Goal: Task Accomplishment & Management: Complete application form

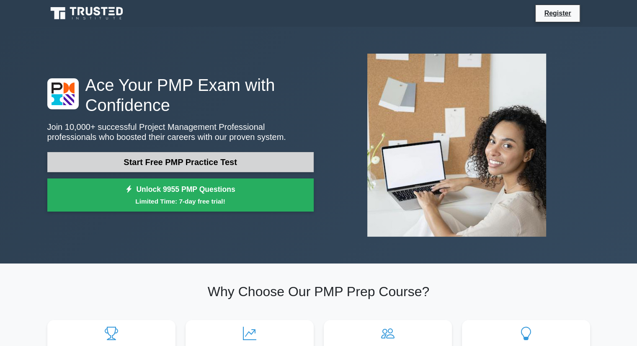
click at [255, 156] on link "Start Free PMP Practice Test" at bounding box center [180, 162] width 266 height 20
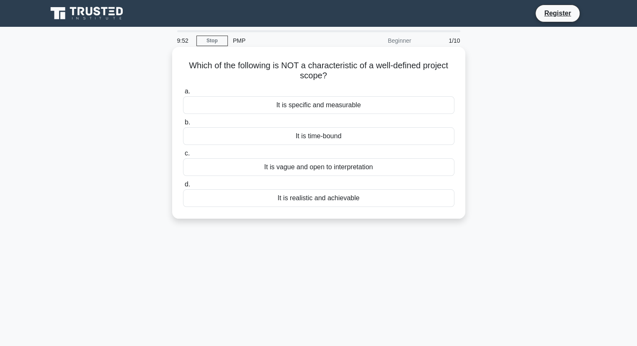
click at [347, 170] on div "It is vague and open to interpretation" at bounding box center [318, 167] width 271 height 18
click at [183, 156] on input "c. It is vague and open to interpretation" at bounding box center [183, 153] width 0 height 5
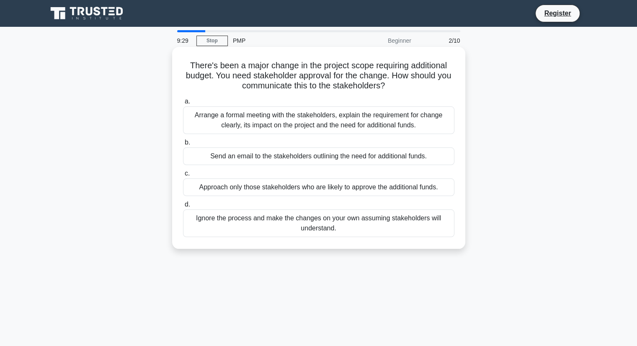
click at [416, 130] on div "Arrange a formal meeting with the stakeholders, explain the requirement for cha…" at bounding box center [318, 120] width 271 height 28
click at [183, 104] on input "a. Arrange a formal meeting with the stakeholders, explain the requirement for …" at bounding box center [183, 101] width 0 height 5
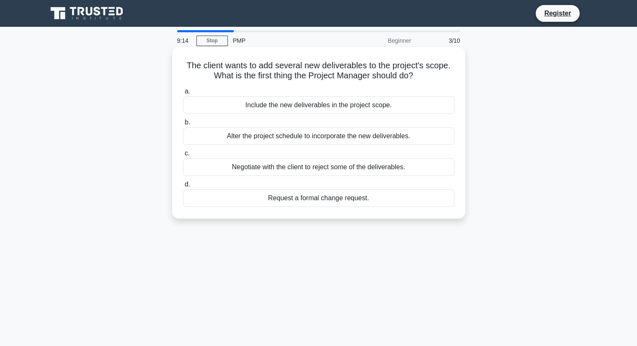
click at [347, 198] on div "Request a formal change request." at bounding box center [318, 198] width 271 height 18
click at [183, 187] on input "d. Request a formal change request." at bounding box center [183, 184] width 0 height 5
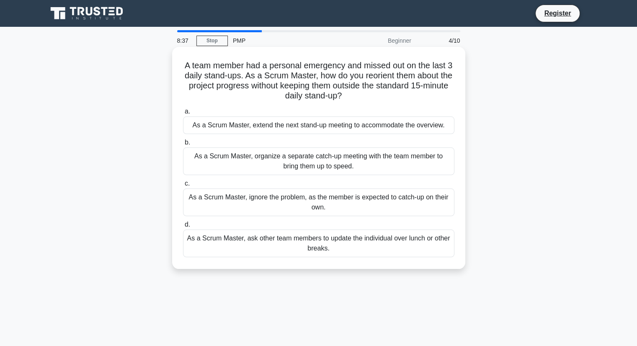
click at [355, 162] on div "As a Scrum Master, organize a separate catch-up meeting with the team member to…" at bounding box center [318, 161] width 271 height 28
click at [183, 145] on input "b. As a Scrum Master, organize a separate catch-up meeting with the team member…" at bounding box center [183, 142] width 0 height 5
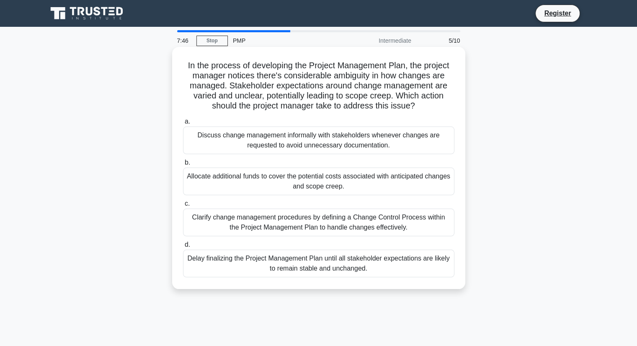
click at [361, 228] on div "Clarify change management procedures by defining a Change Control Process withi…" at bounding box center [318, 223] width 271 height 28
click at [183, 206] on input "c. Clarify change management procedures by defining a Change Control Process wi…" at bounding box center [183, 203] width 0 height 5
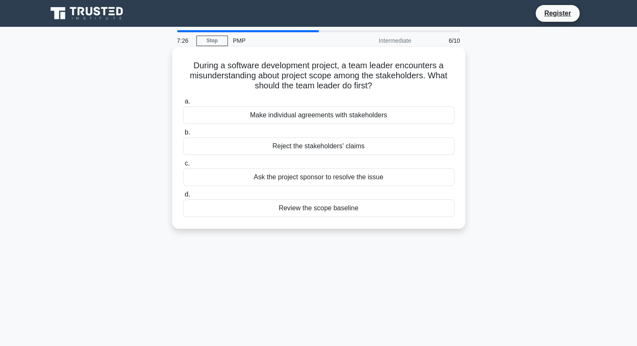
click at [343, 210] on div "Review the scope baseline" at bounding box center [318, 208] width 271 height 18
click at [183, 197] on input "d. Review the scope baseline" at bounding box center [183, 194] width 0 height 5
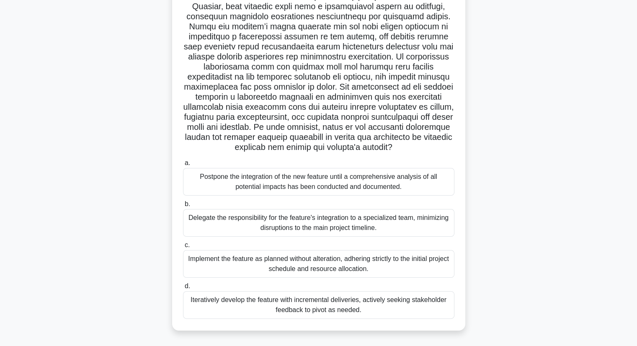
scroll to position [119, 0]
click at [302, 305] on div "Iteratively develop the feature with incremental deliveries, actively seeking s…" at bounding box center [318, 305] width 271 height 28
click at [183, 289] on input "d. Iteratively develop the feature with incremental deliveries, actively seekin…" at bounding box center [183, 286] width 0 height 5
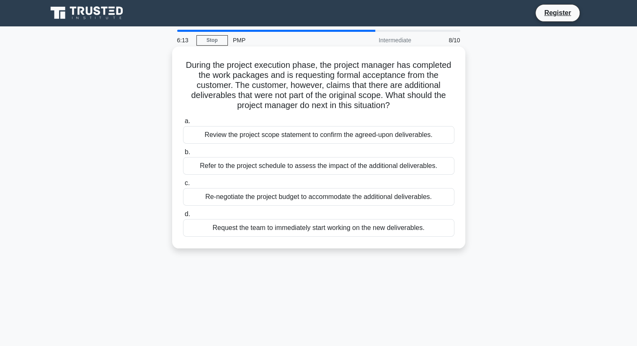
scroll to position [0, 0]
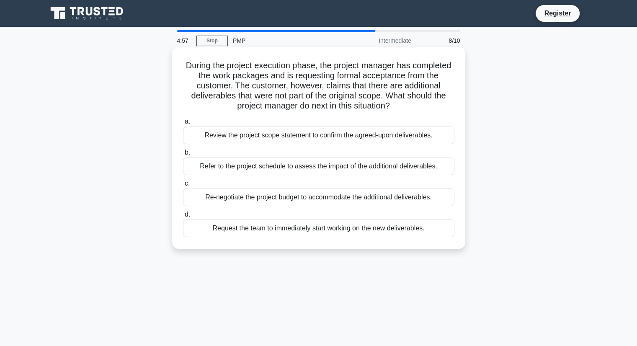
click at [338, 140] on div "Review the project scope statement to confirm the agreed-upon deliverables." at bounding box center [318, 135] width 271 height 18
click at [183, 124] on input "a. Review the project scope statement to confirm the agreed-upon deliverables." at bounding box center [183, 121] width 0 height 5
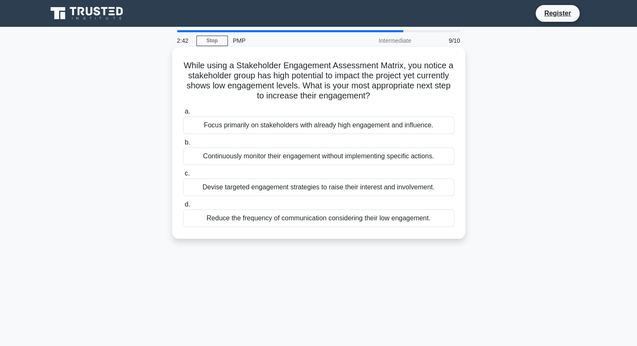
click at [310, 193] on div "Devise targeted engagement strategies to raise their interest and involvement." at bounding box center [318, 187] width 271 height 18
click at [183, 176] on input "c. Devise targeted engagement strategies to raise their interest and involvemen…" at bounding box center [183, 173] width 0 height 5
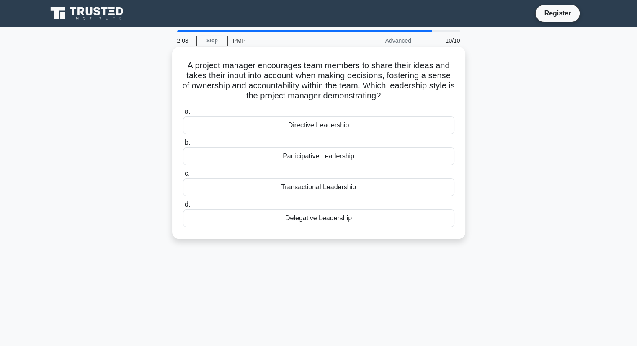
click at [332, 158] on div "Participative Leadership" at bounding box center [318, 156] width 271 height 18
click at [183, 145] on input "b. Participative Leadership" at bounding box center [183, 142] width 0 height 5
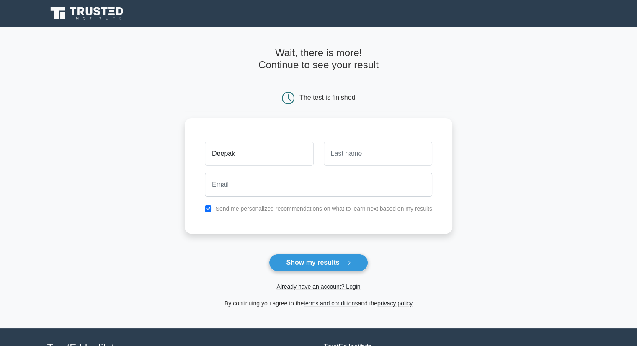
type input "Deepak"
type input "Vijayan"
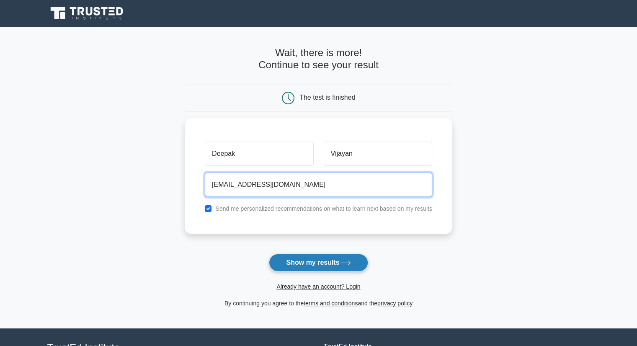
type input "dpakvnair@gmail.com"
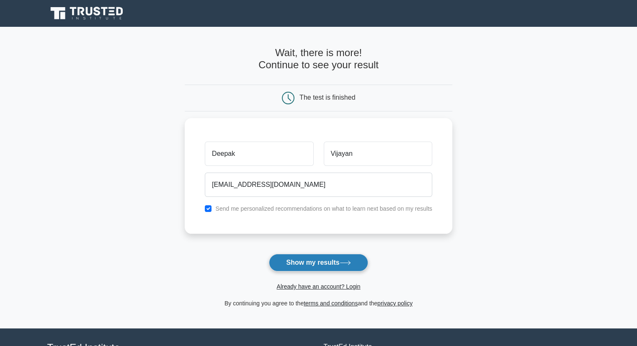
click at [324, 261] on button "Show my results" at bounding box center [318, 263] width 99 height 18
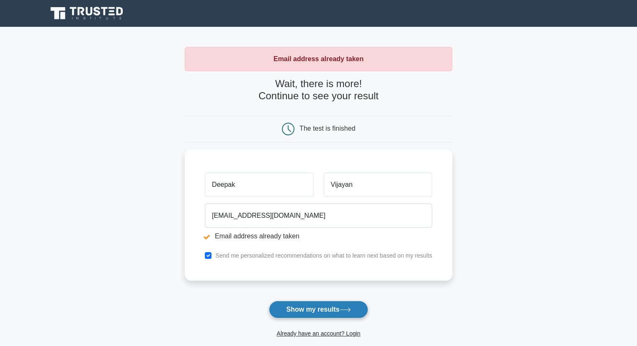
click at [314, 312] on button "Show my results" at bounding box center [318, 310] width 99 height 18
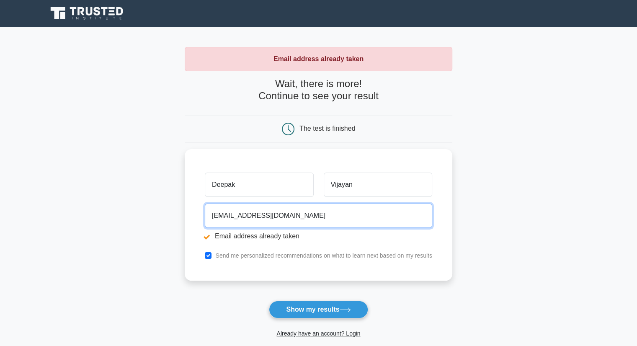
drag, startPoint x: 298, startPoint y: 208, endPoint x: 107, endPoint y: 155, distance: 197.9
click at [107, 155] on main "Email address already taken Wait, there is more! Continue to see your result Th…" at bounding box center [318, 201] width 637 height 348
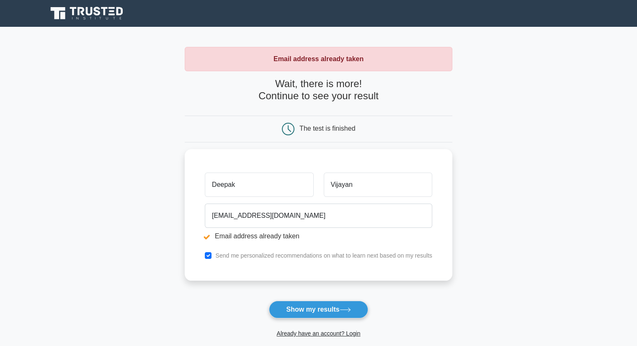
click at [109, 154] on main "Email address already taken Wait, there is more! Continue to see your result Th…" at bounding box center [318, 201] width 637 height 348
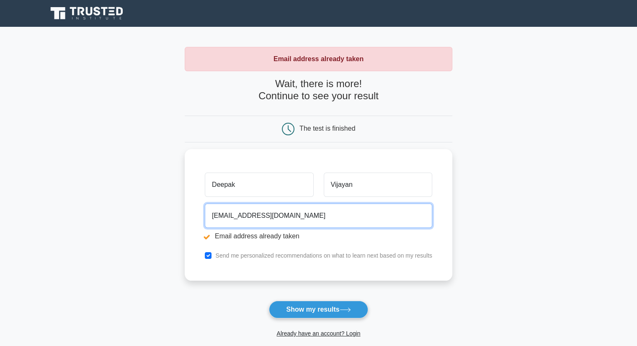
drag, startPoint x: 285, startPoint y: 214, endPoint x: 103, endPoint y: 177, distance: 185.5
click at [103, 178] on main "Email address already taken Wait, there is more! Continue to see your result Th…" at bounding box center [318, 201] width 637 height 348
type input "divya.deepak8386@gmail.com"
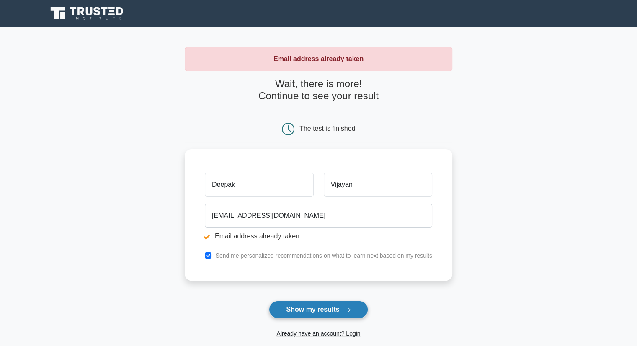
click at [322, 314] on button "Show my results" at bounding box center [318, 310] width 99 height 18
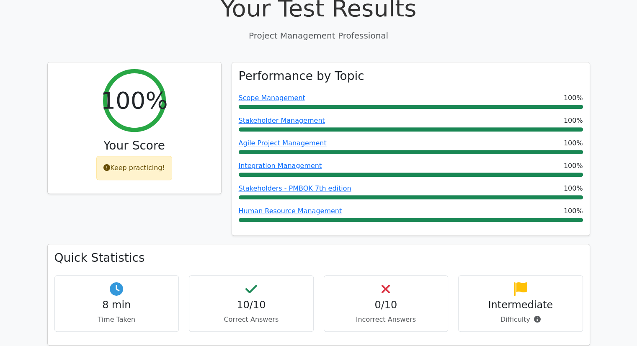
scroll to position [335, 0]
